Goal: Transaction & Acquisition: Purchase product/service

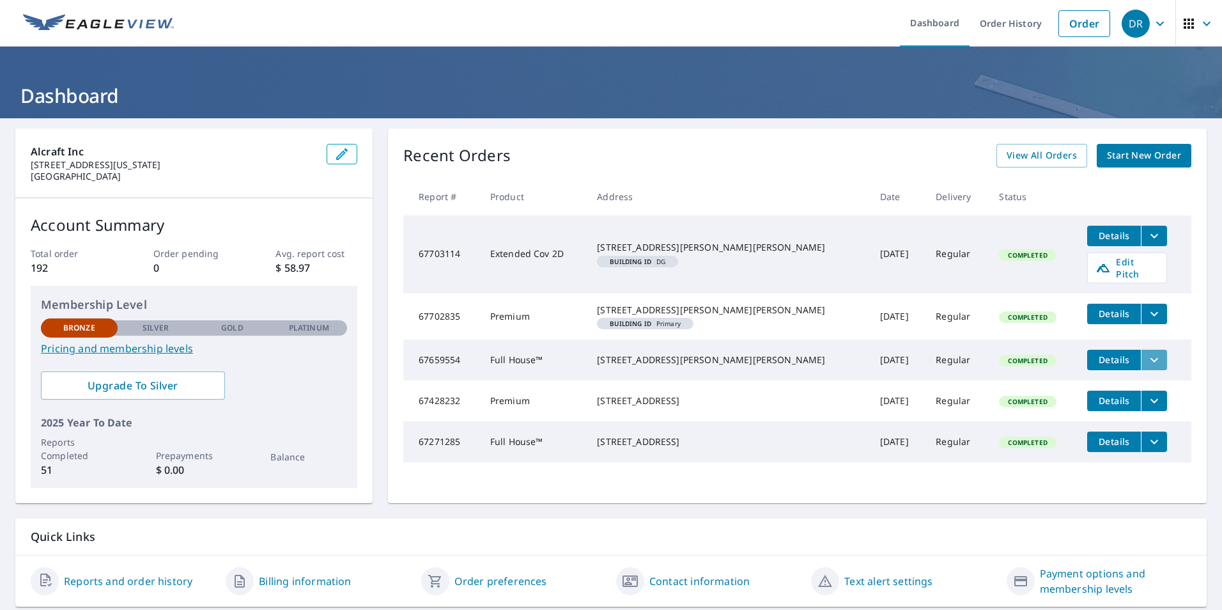
click at [1147, 367] on icon "filesDropdownBtn-67659554" at bounding box center [1154, 359] width 15 height 15
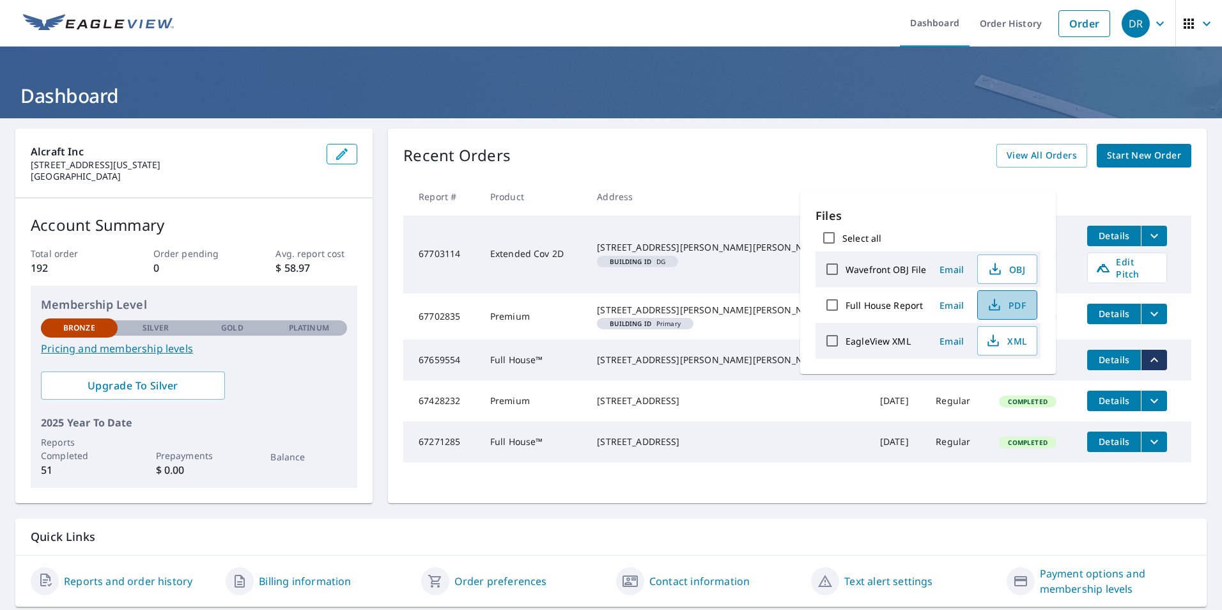
click at [1010, 304] on span "PDF" at bounding box center [1005, 304] width 41 height 15
click at [990, 305] on icon "button" at bounding box center [994, 304] width 15 height 15
click at [1040, 155] on span "View All Orders" at bounding box center [1042, 156] width 70 height 16
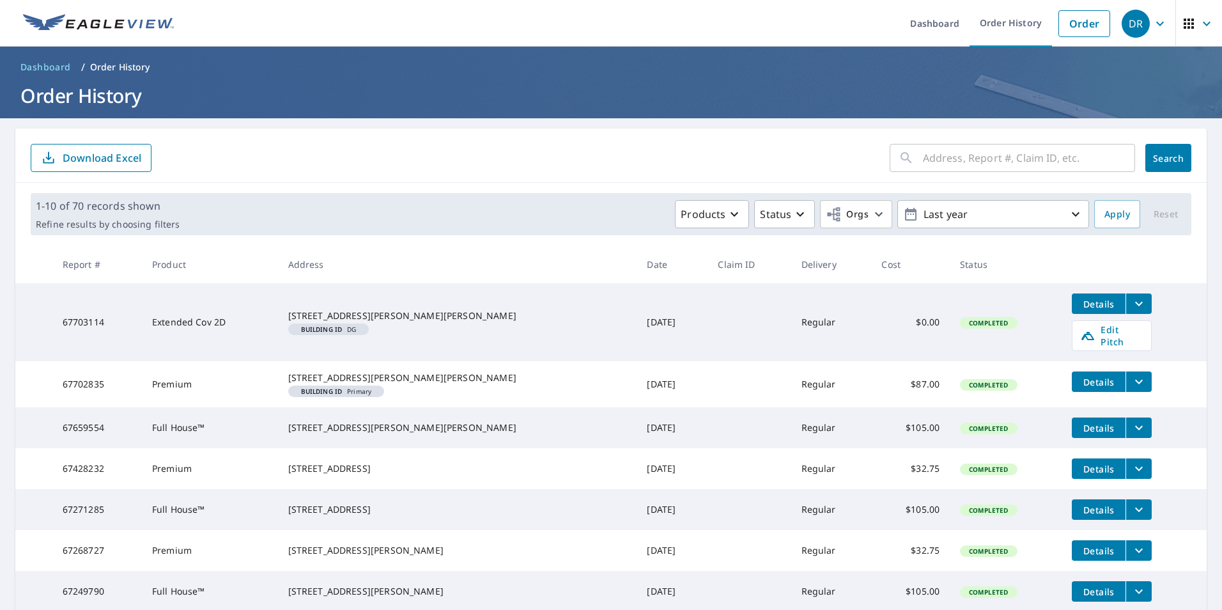
click at [944, 160] on input "text" at bounding box center [1029, 158] width 212 height 36
type input "sheffield"
click at [1167, 160] on span "Search" at bounding box center [1168, 158] width 26 height 12
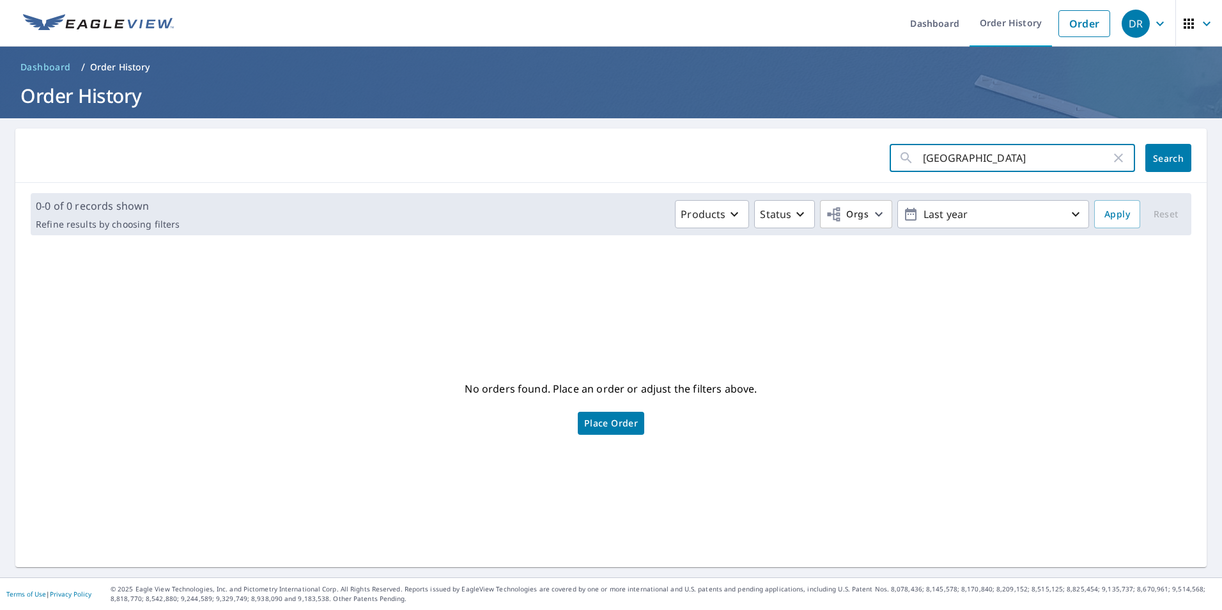
drag, startPoint x: 950, startPoint y: 162, endPoint x: 862, endPoint y: 167, distance: 88.3
click at [872, 167] on form "sheffield ​ Search" at bounding box center [611, 158] width 1161 height 28
type input "17-19"
click at [1068, 213] on icon "button" at bounding box center [1075, 213] width 15 height 15
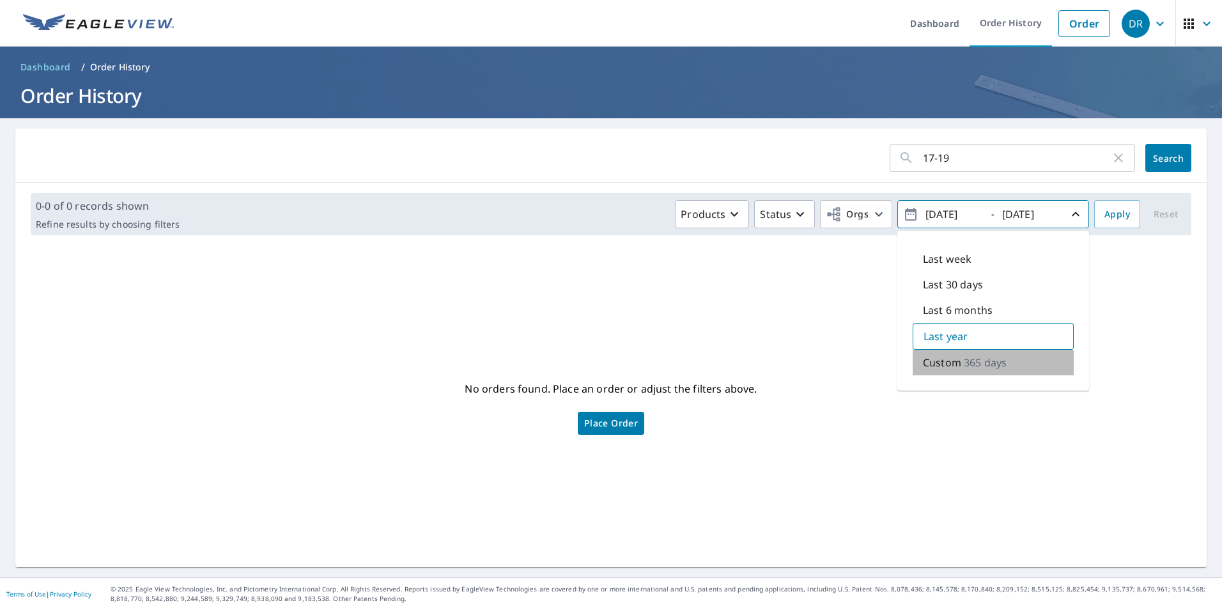
click at [964, 360] on p "365 days" at bounding box center [985, 362] width 43 height 15
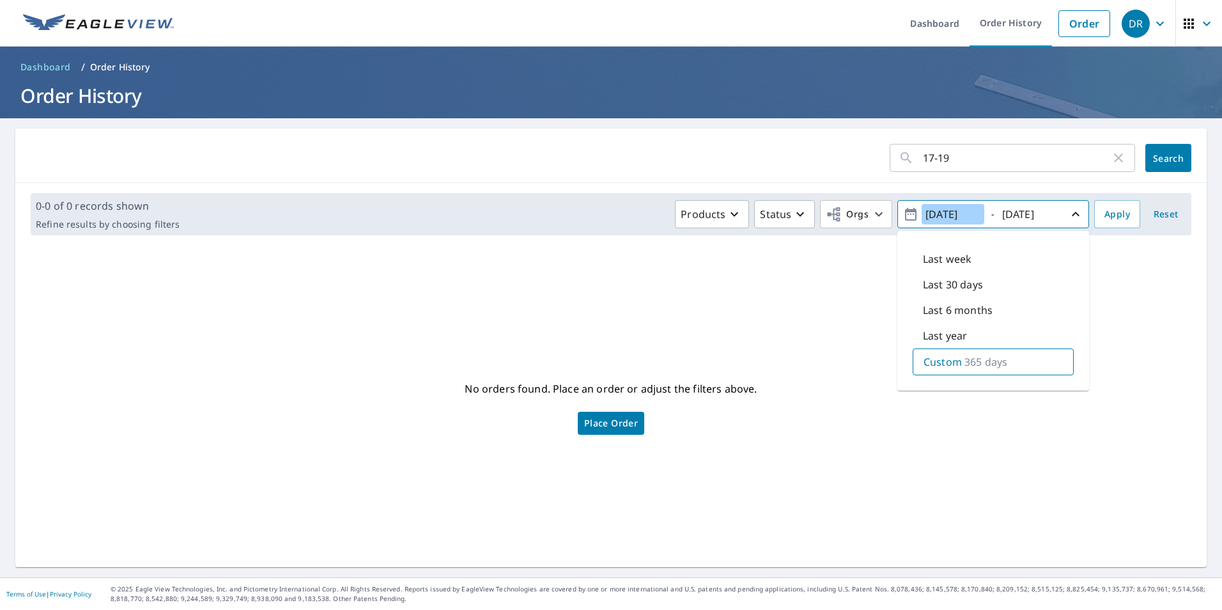
click at [968, 213] on input "2024/10/08" at bounding box center [953, 214] width 63 height 20
drag, startPoint x: 970, startPoint y: 213, endPoint x: 942, endPoint y: 218, distance: 28.5
click at [942, 218] on input "2024/10/08" at bounding box center [953, 214] width 63 height 20
type input "2024/09/06"
click at [1104, 208] on span "Apply" at bounding box center [1117, 214] width 26 height 16
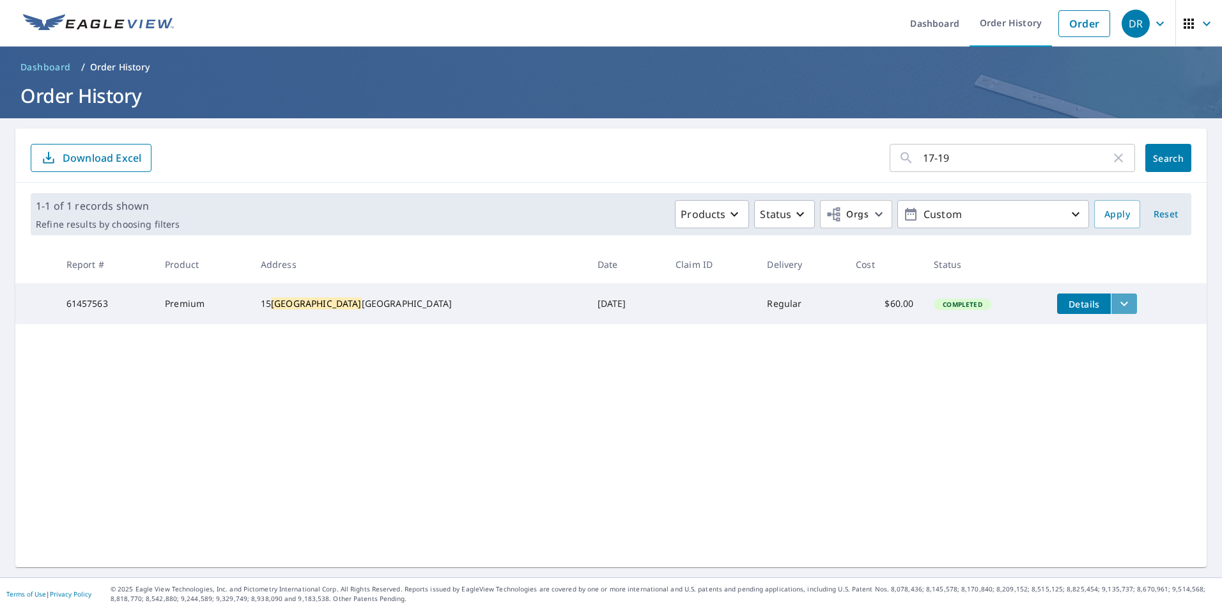
click at [1111, 293] on button "filesDropdownBtn-61457563" at bounding box center [1124, 303] width 26 height 20
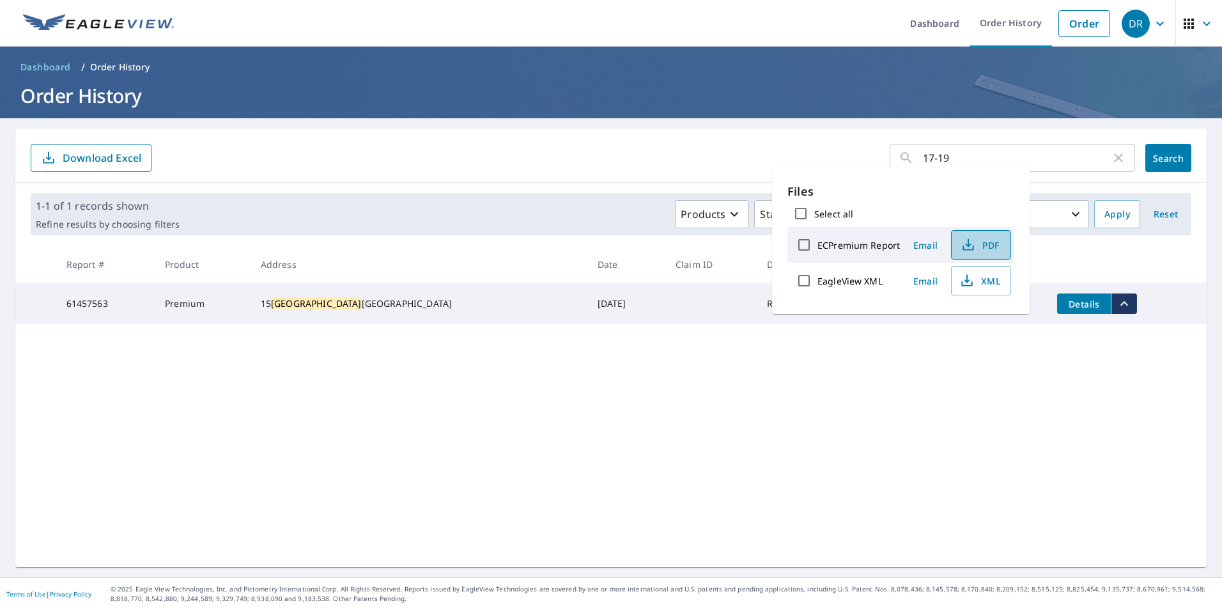
click at [972, 240] on icon "button" at bounding box center [968, 244] width 15 height 15
click at [396, 310] on div "15 Sheffield Ave New Haven, CT 06511" at bounding box center [419, 303] width 316 height 13
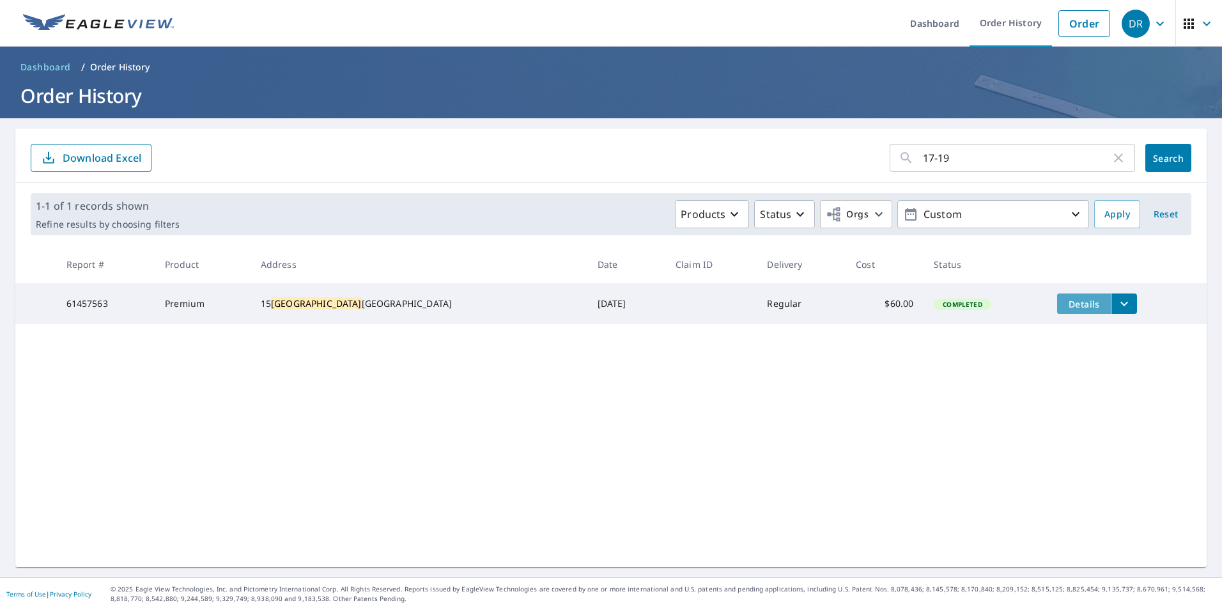
click at [1069, 302] on span "Details" at bounding box center [1084, 304] width 38 height 12
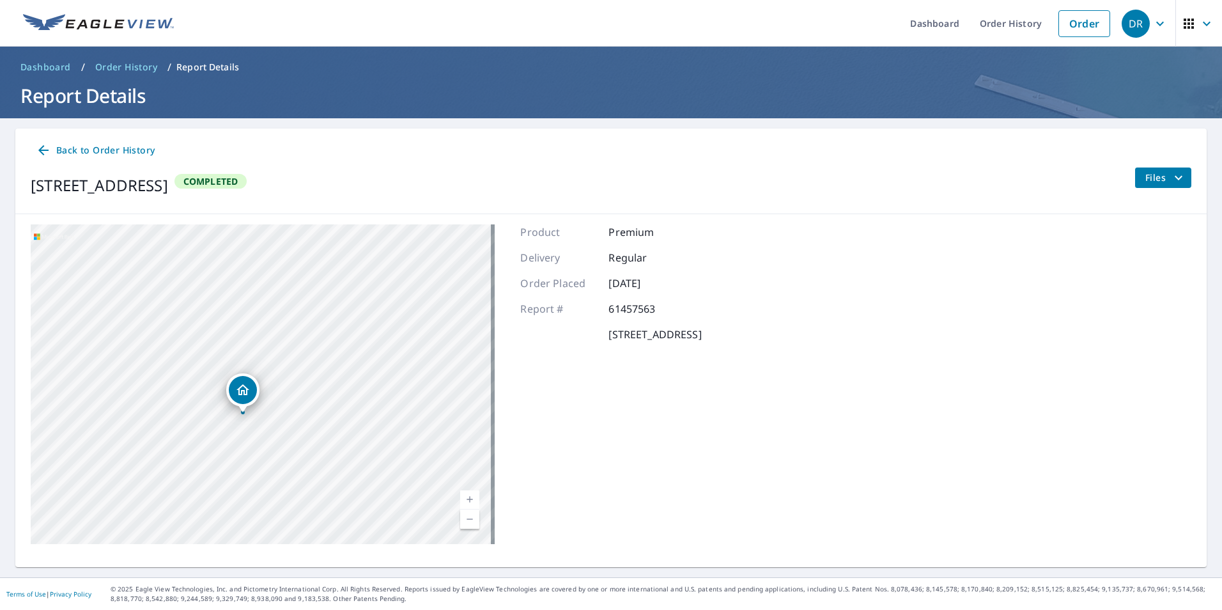
drag, startPoint x: 277, startPoint y: 408, endPoint x: 242, endPoint y: 415, distance: 35.7
click at [242, 415] on div "15 Sheffield Ave New Haven, CT 06511" at bounding box center [263, 384] width 464 height 320
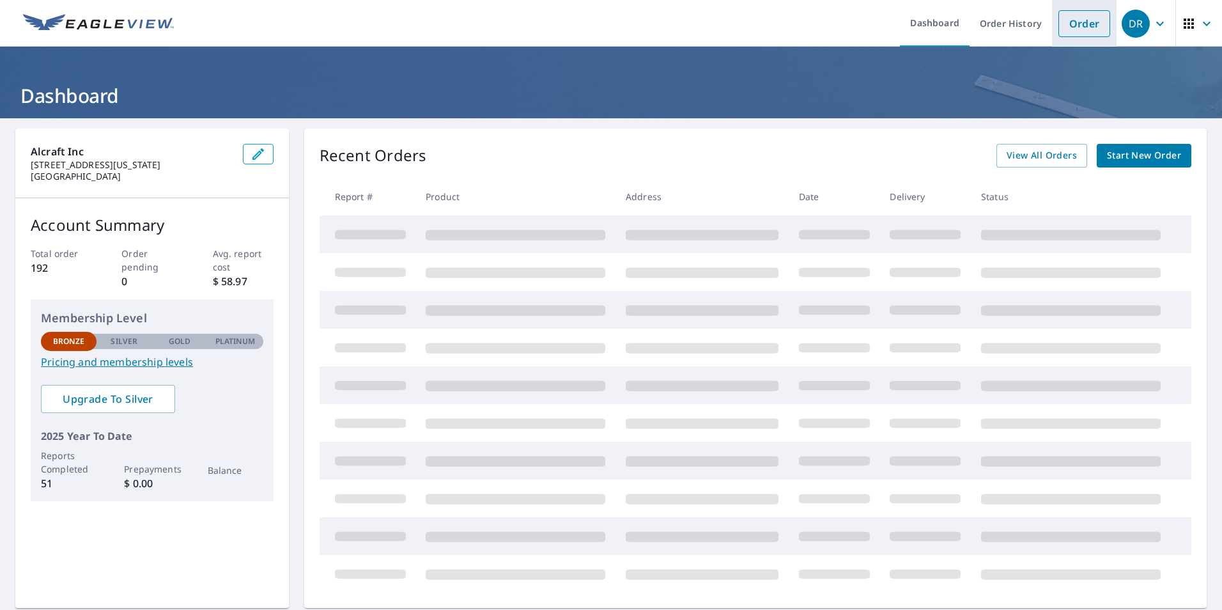
click at [1067, 26] on link "Order" at bounding box center [1084, 23] width 52 height 27
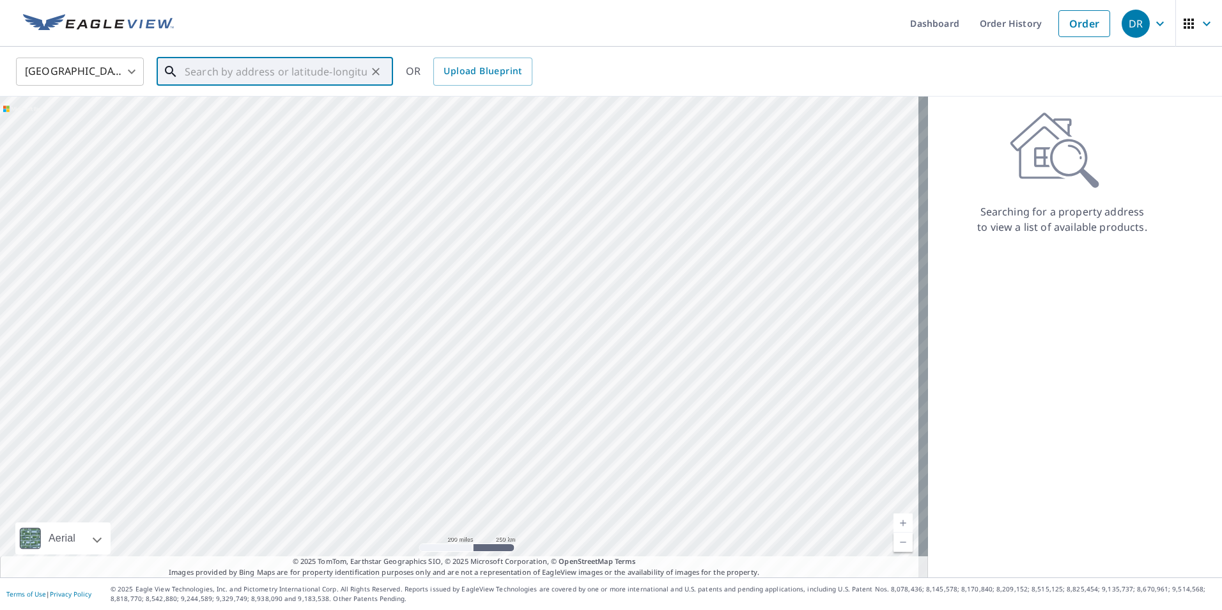
click at [238, 73] on input "text" at bounding box center [276, 72] width 182 height 36
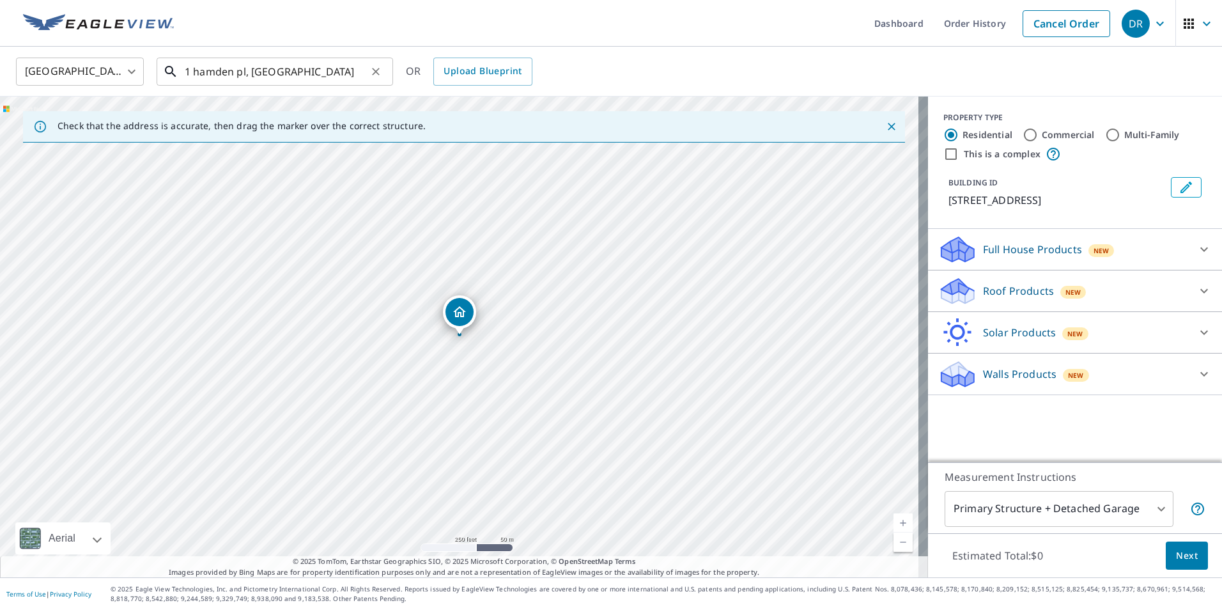
click at [215, 70] on input "1 hamden pl, [GEOGRAPHIC_DATA]" at bounding box center [276, 72] width 182 height 36
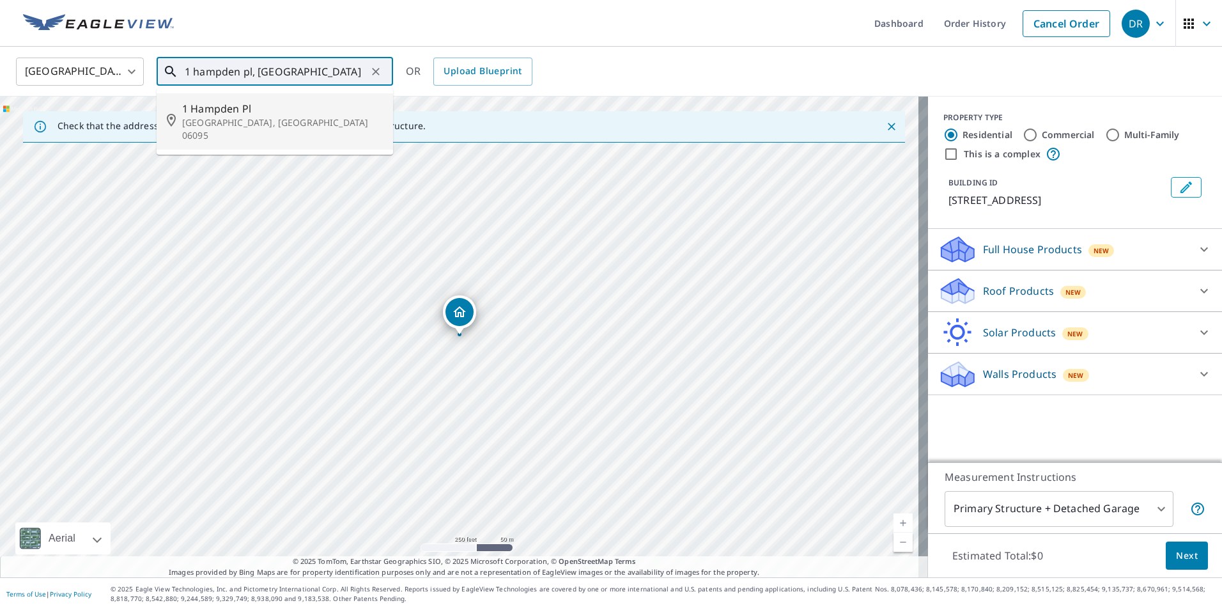
click at [210, 107] on span "1 Hampden Pl" at bounding box center [282, 108] width 201 height 15
type input "[STREET_ADDRESS]"
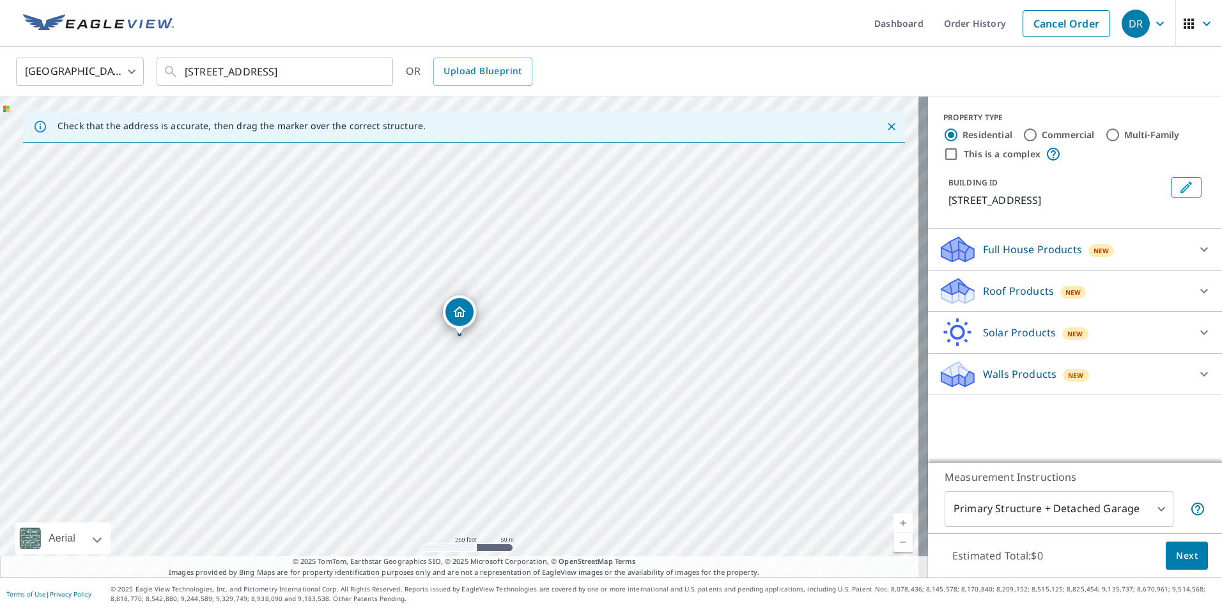
click at [997, 245] on p "Full House Products" at bounding box center [1032, 249] width 99 height 15
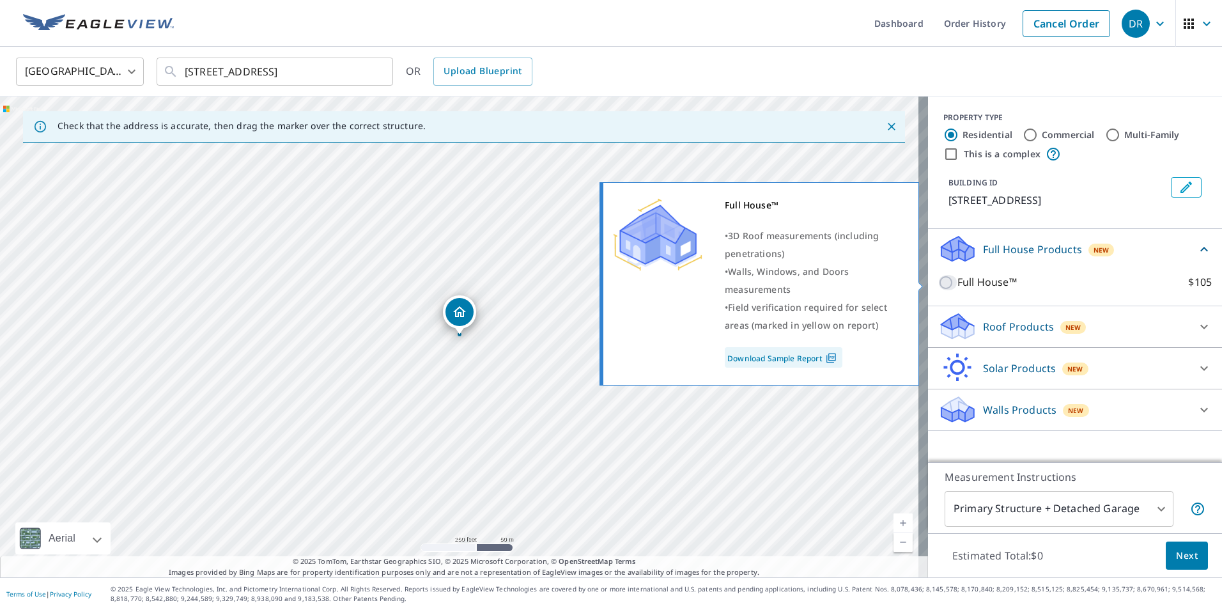
click at [938, 282] on input "Full House™ $105" at bounding box center [947, 282] width 19 height 15
checkbox input "true"
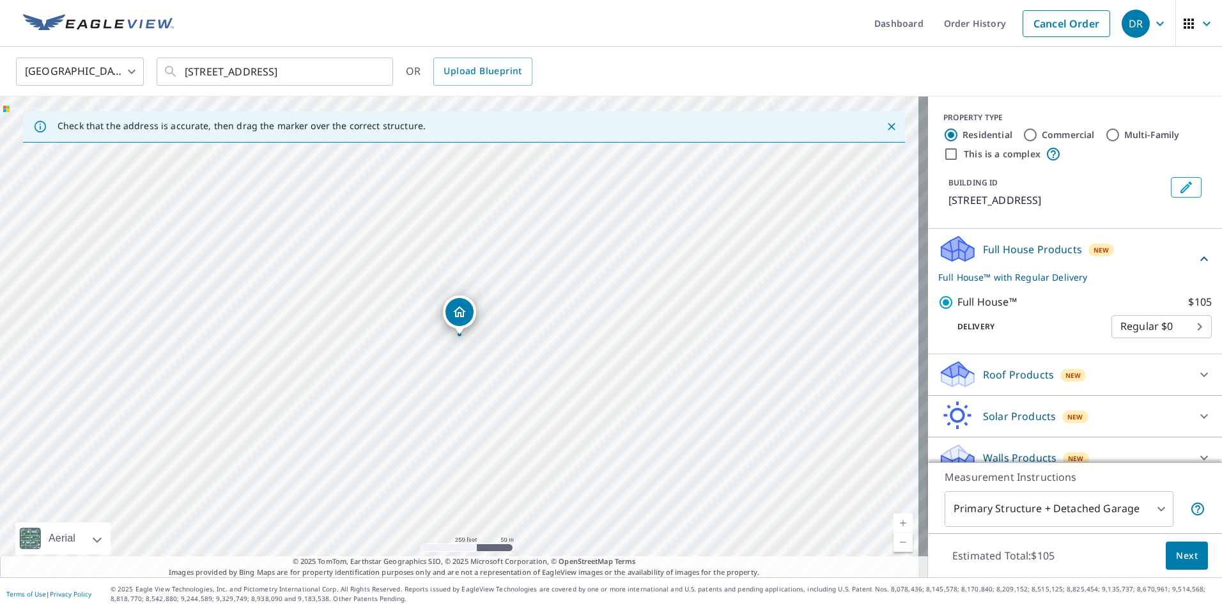
click at [1179, 551] on span "Next" at bounding box center [1187, 556] width 22 height 16
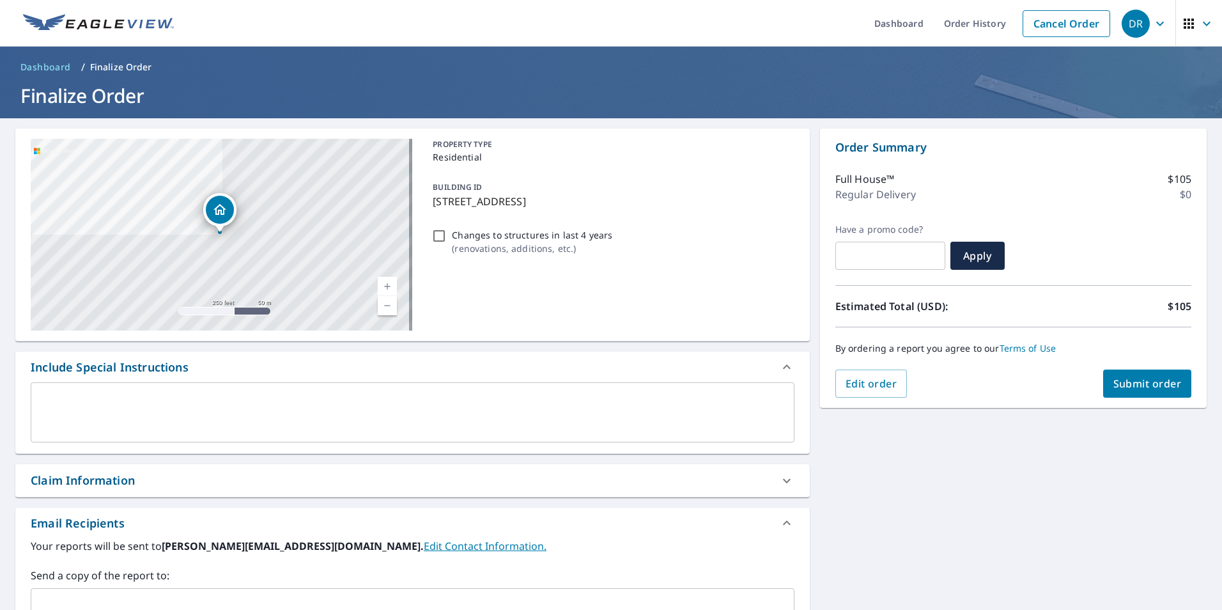
scroll to position [195, 0]
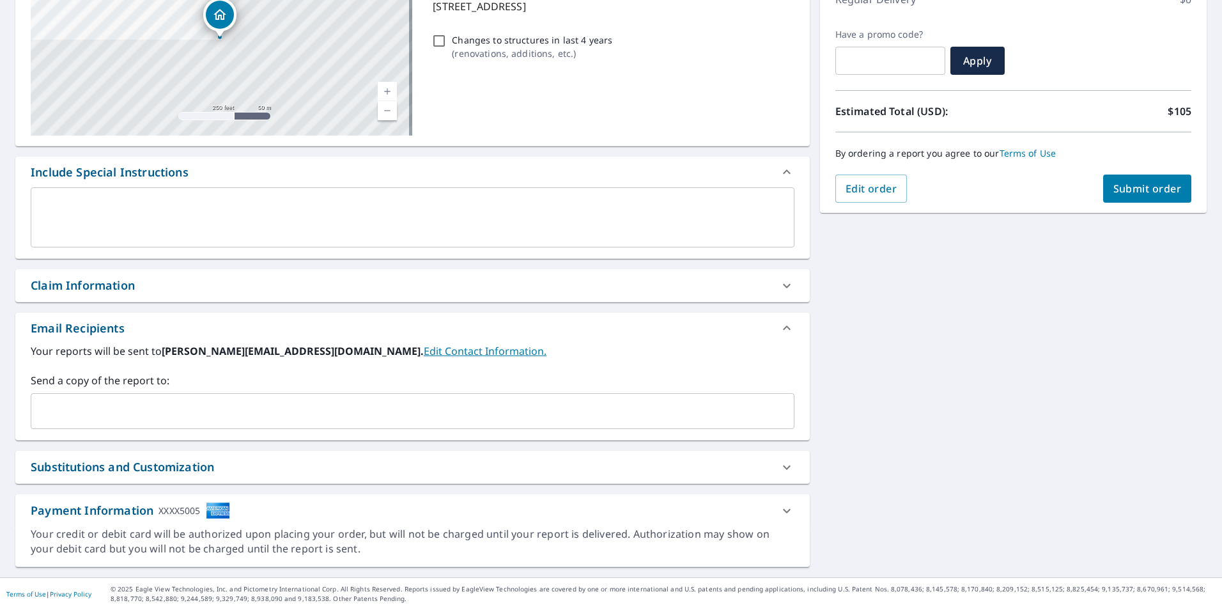
click at [1127, 187] on span "Submit order" at bounding box center [1147, 189] width 68 height 14
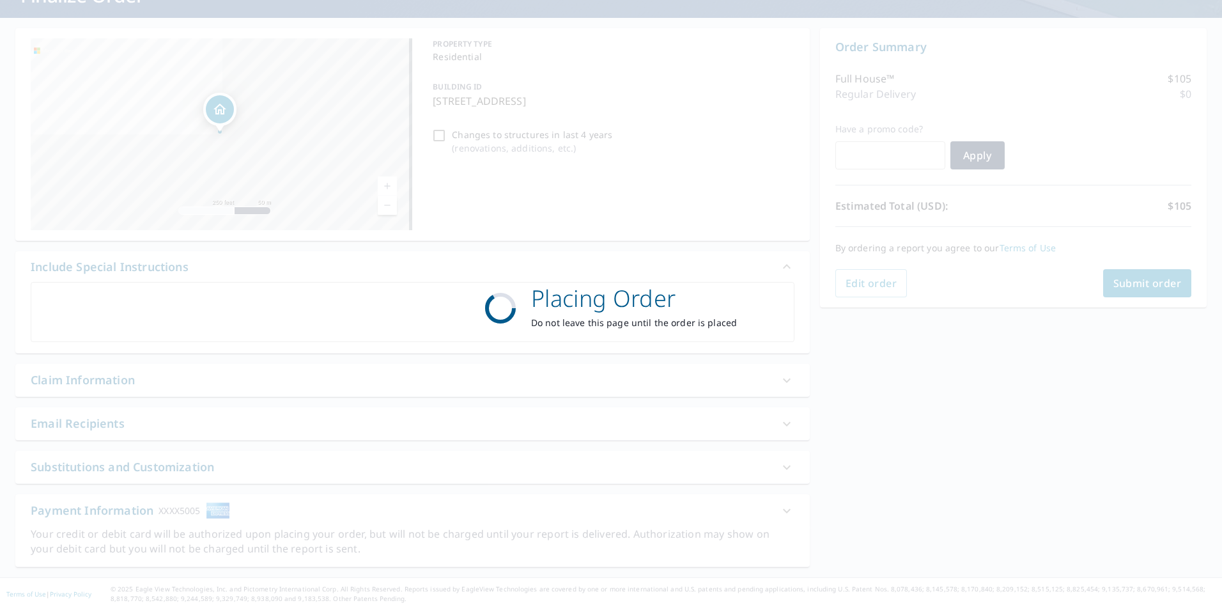
scroll to position [100, 0]
